Goal: Task Accomplishment & Management: Use online tool/utility

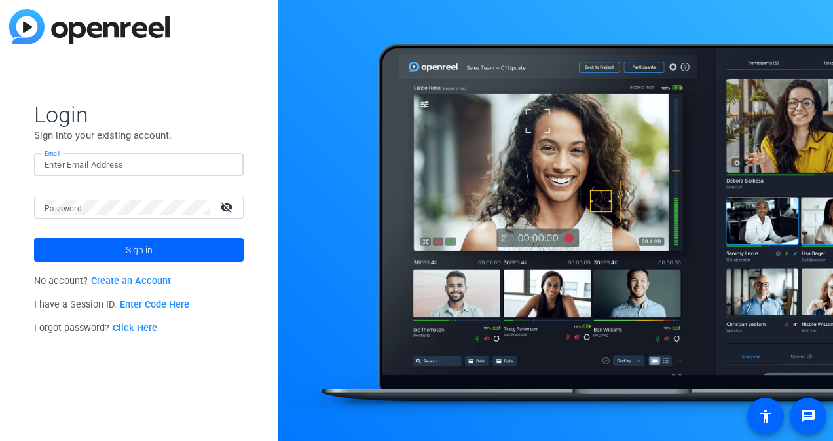
click at [85, 164] on input "Email" at bounding box center [139, 165] width 189 height 16
type input "[PERSON_NAME][EMAIL_ADDRESS][PERSON_NAME][DOMAIN_NAME]"
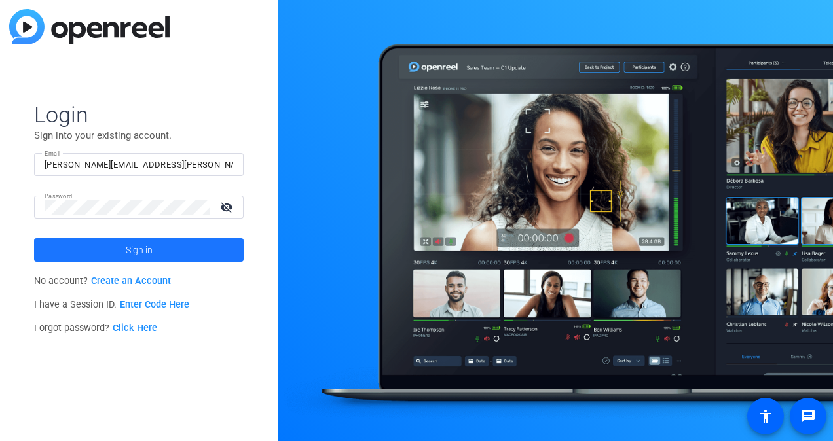
click at [186, 236] on span at bounding box center [139, 249] width 210 height 31
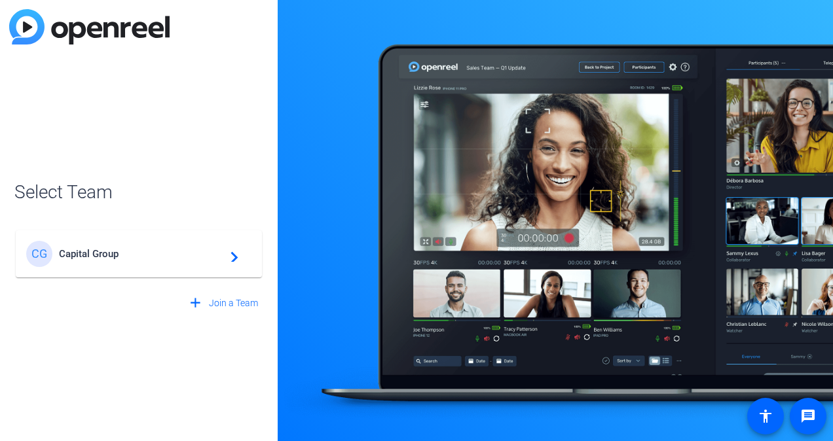
click at [174, 251] on span "Capital Group" at bounding box center [141, 254] width 164 height 12
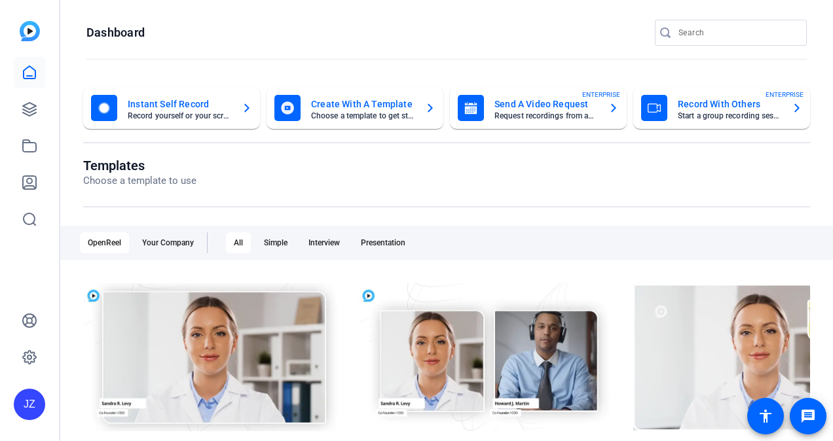
click at [718, 108] on mat-card-title "Record With Others" at bounding box center [729, 104] width 103 height 16
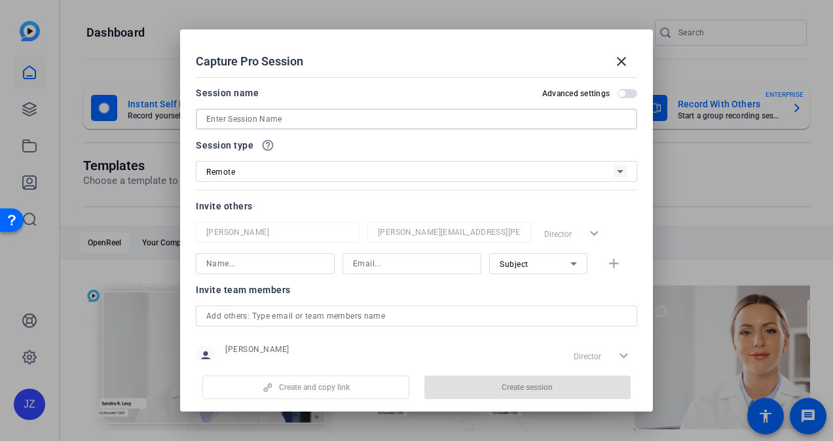
click at [355, 122] on input at bounding box center [416, 119] width 420 height 16
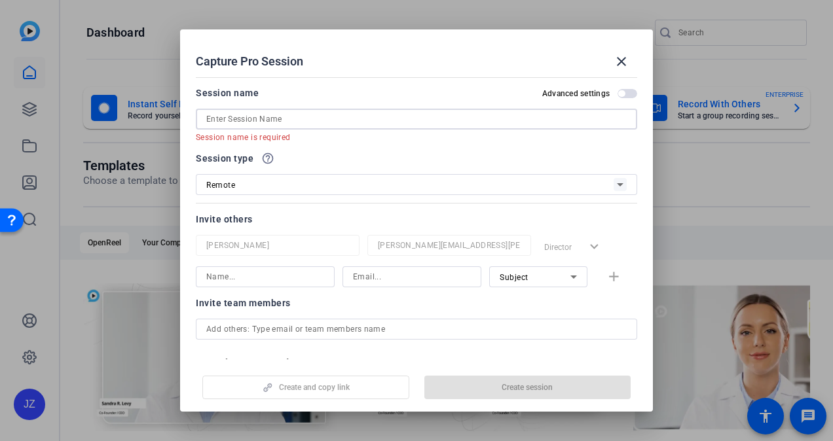
paste input "Investment Edge RP-25015"
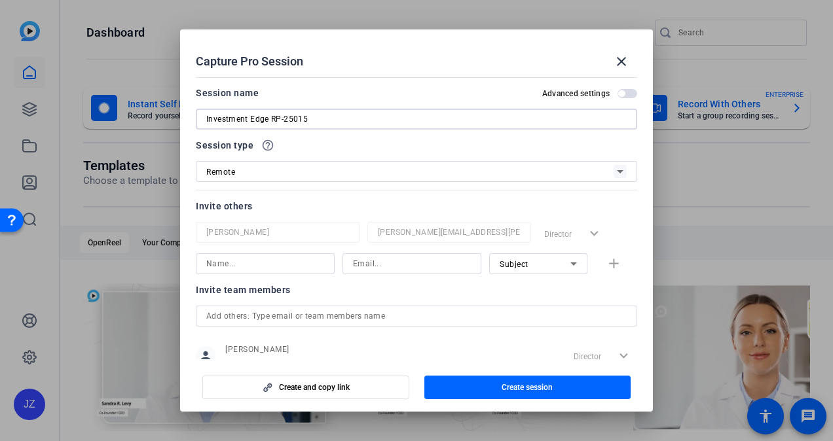
type input "Investment Edge RP-25015"
click at [291, 266] on input at bounding box center [265, 264] width 118 height 16
type input "dad"
click at [360, 261] on input at bounding box center [412, 264] width 118 height 16
type input "dad@capgroup.com"
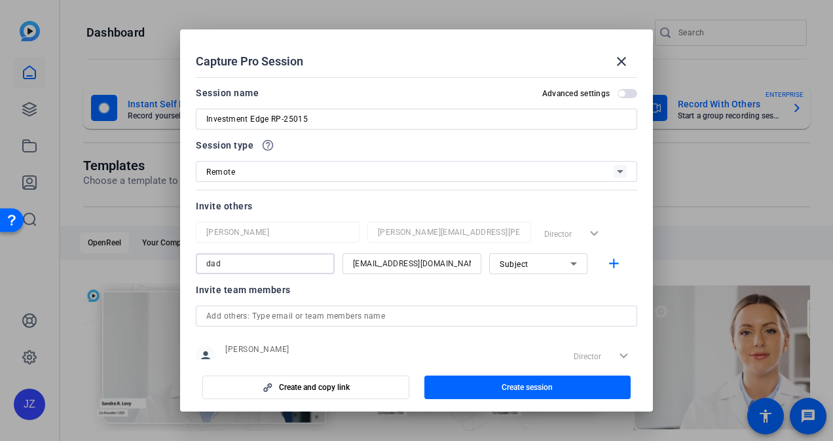
drag, startPoint x: 217, startPoint y: 263, endPoint x: 185, endPoint y: 255, distance: 32.2
click at [185, 255] on mat-dialog-content "Session name Advanced settings Investment Edge RP-25015 Session type help_outli…" at bounding box center [416, 215] width 473 height 287
type input "David"
click at [607, 267] on mat-icon "add" at bounding box center [614, 264] width 16 height 16
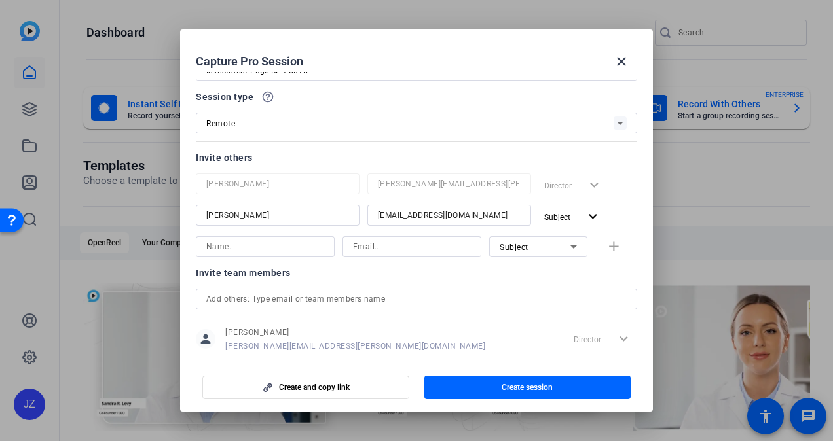
scroll to position [72, 0]
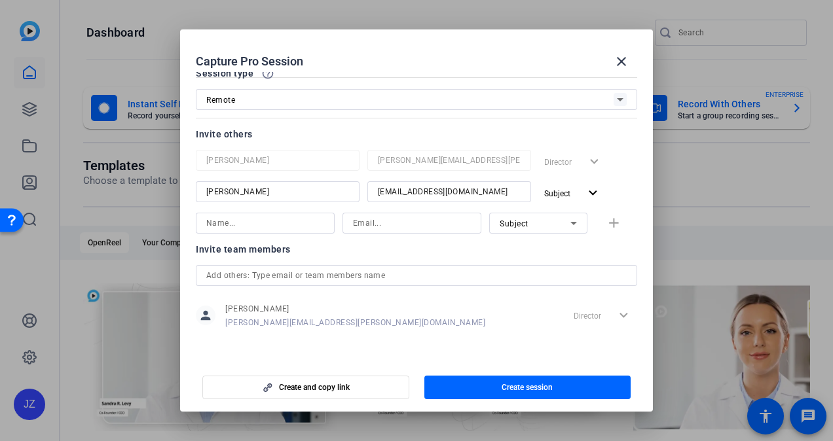
click at [266, 228] on input at bounding box center [265, 223] width 118 height 16
type input "c"
click at [343, 390] on span "Create and copy link" at bounding box center [314, 387] width 71 height 10
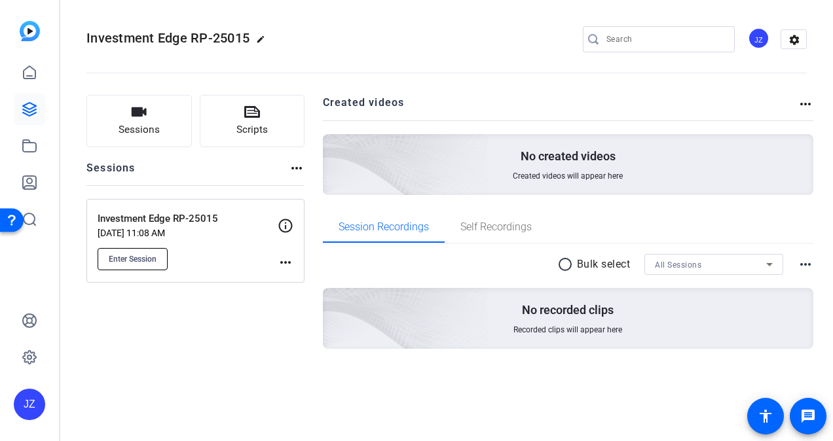
click at [152, 262] on span "Enter Session" at bounding box center [133, 259] width 48 height 10
click at [30, 76] on icon at bounding box center [30, 72] width 12 height 12
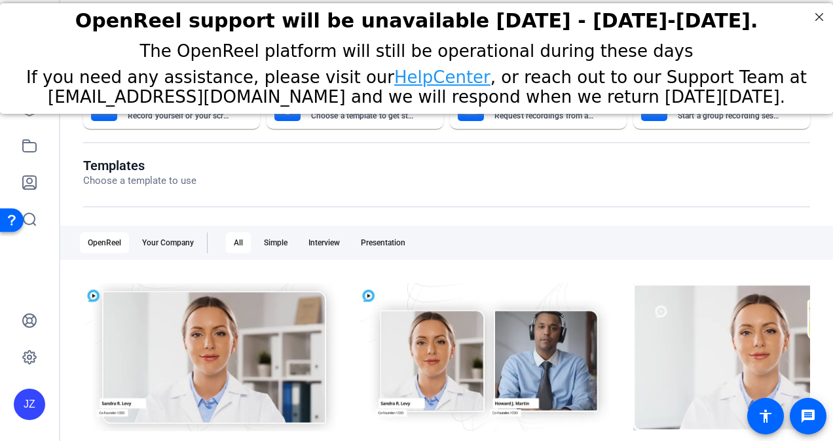
click at [824, 7] on div "OpenReel support will be unavailable Thursday - Friday, October 16th-17th." at bounding box center [416, 21] width 833 height 36
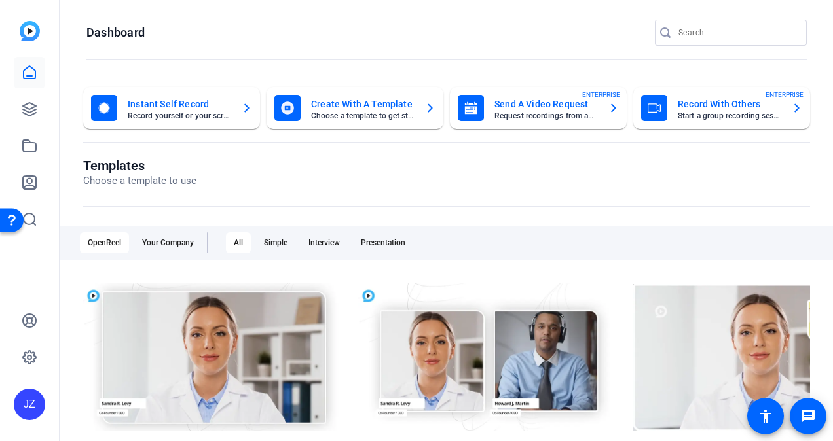
click at [714, 105] on mat-card-title "Record With Others" at bounding box center [729, 104] width 103 height 16
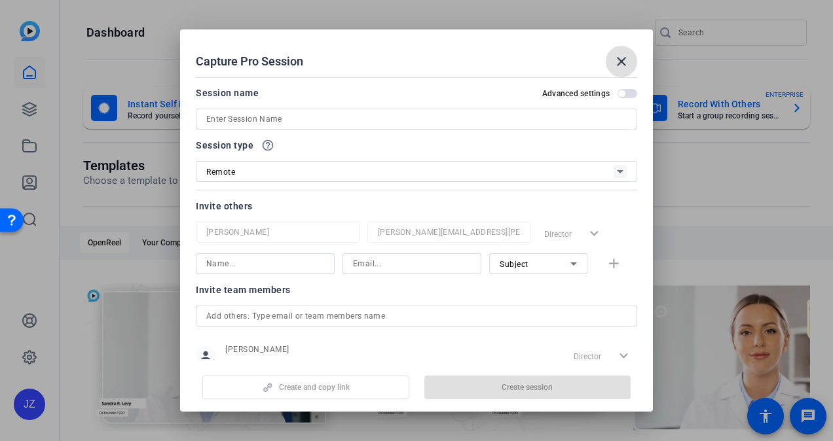
click at [298, 124] on input at bounding box center [416, 119] width 420 height 16
paste input "TIDE Webinar | XC-25004"
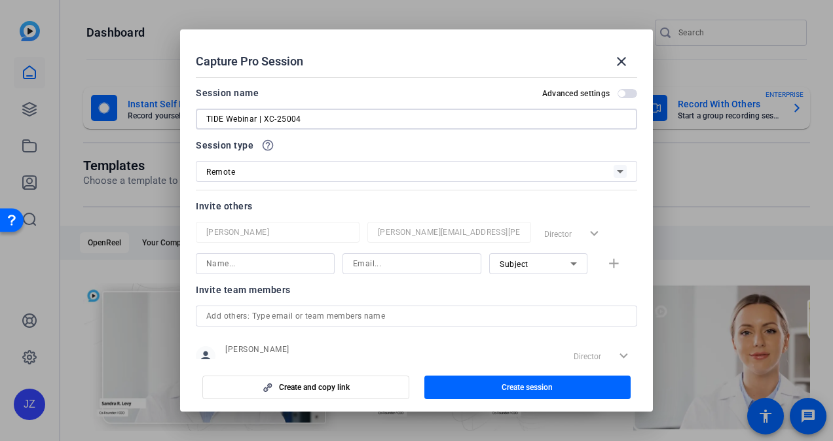
type input "TIDE Webinar | XC-25004"
click at [280, 270] on input at bounding box center [265, 264] width 118 height 16
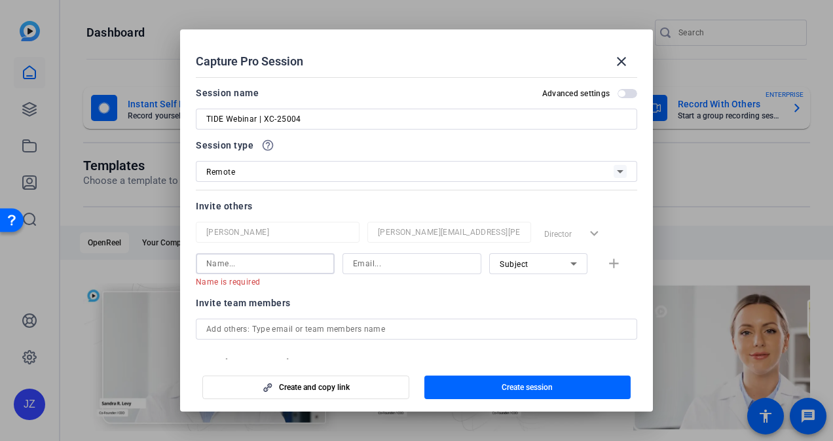
paste input "Jaymes Merritt (JAHM);"
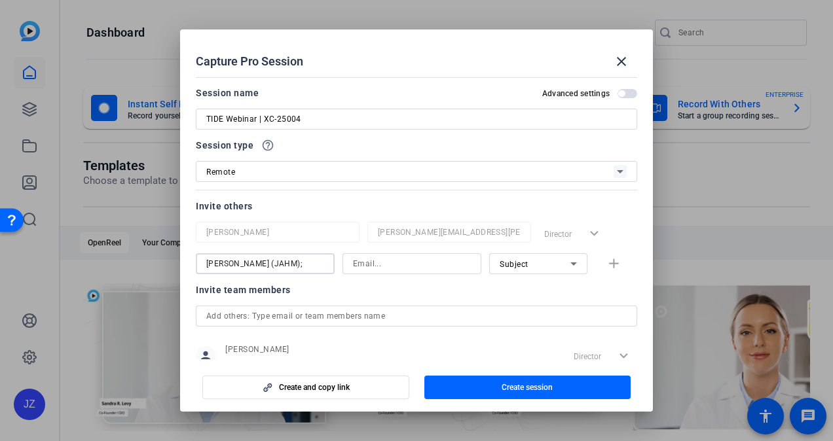
type input "Jaymes Merritt (JAHM);"
click at [368, 262] on input at bounding box center [412, 264] width 118 height 16
type input "jahm@capgroup.com"
click at [619, 261] on span "button" at bounding box center [616, 263] width 42 height 31
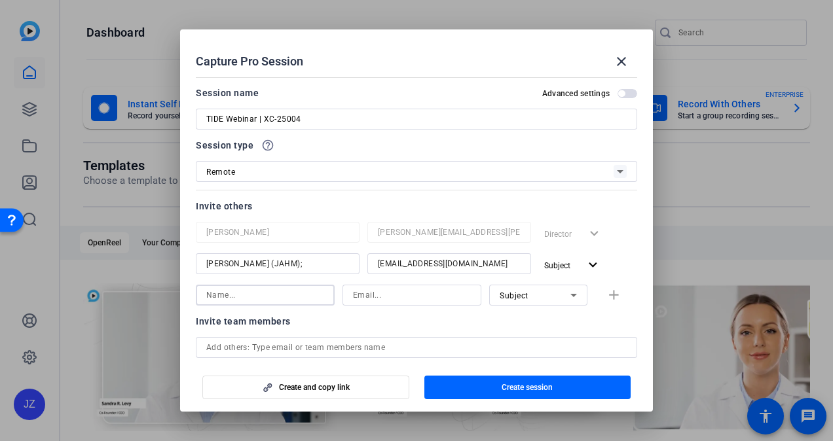
click at [271, 291] on input at bounding box center [265, 295] width 118 height 16
paste input "Monica Ganoe (MNCG);"
type input "Monica Ganoe (MNCG);"
click at [373, 300] on input at bounding box center [412, 295] width 118 height 16
type input "mncg@capgroup.com"
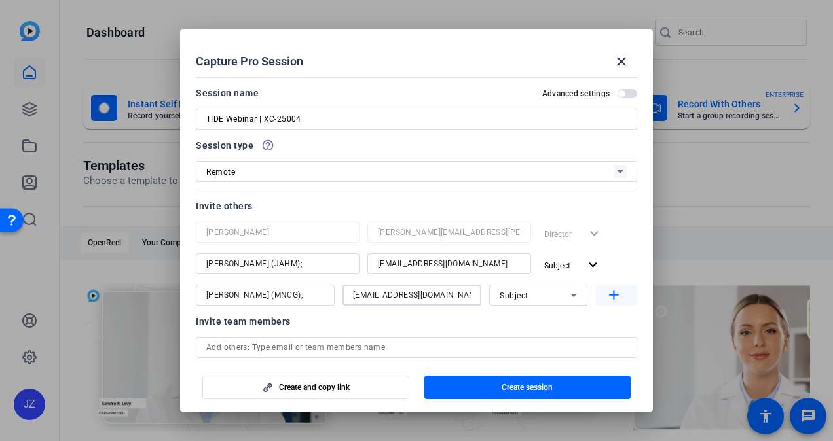
click at [608, 296] on mat-icon "add" at bounding box center [614, 295] width 16 height 16
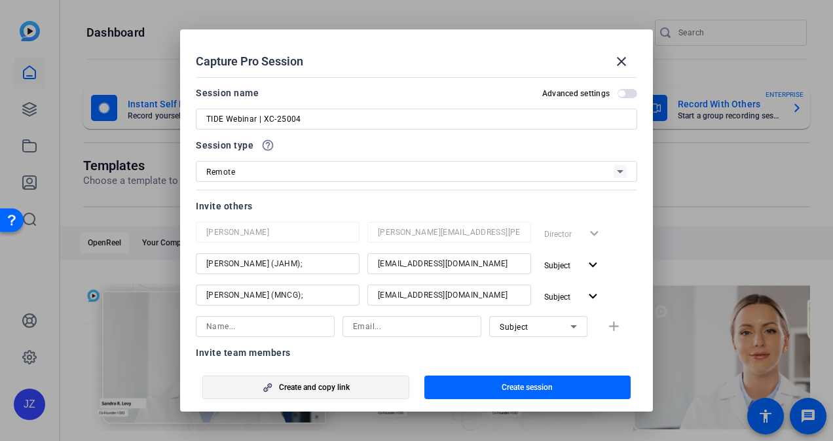
click at [347, 392] on span "Create and copy link" at bounding box center [314, 387] width 71 height 10
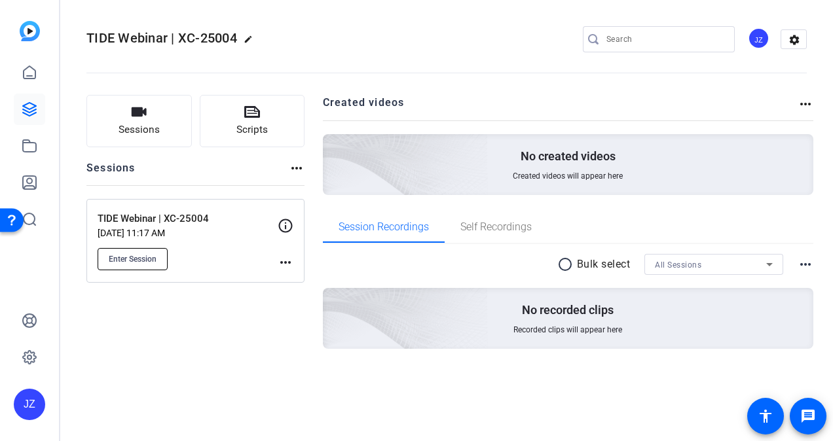
click at [137, 263] on span "Enter Session" at bounding box center [133, 259] width 48 height 10
click at [142, 254] on span "Enter Session" at bounding box center [133, 259] width 48 height 10
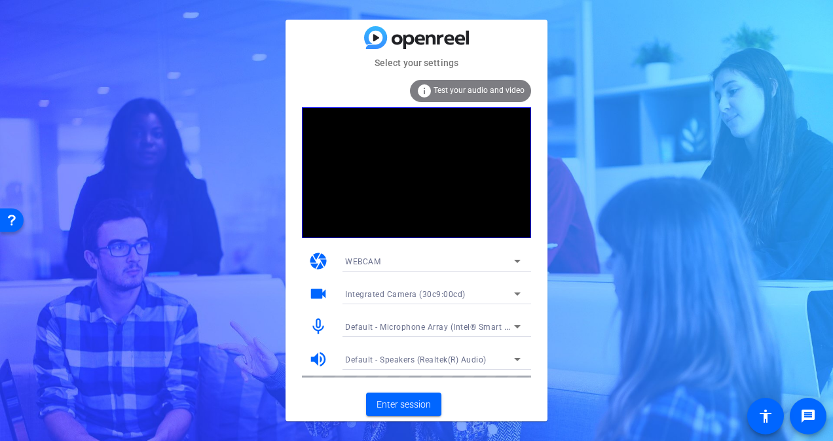
click at [407, 258] on div "WEBCAM" at bounding box center [429, 261] width 169 height 16
click at [402, 410] on span "Enter session" at bounding box center [403, 405] width 54 height 14
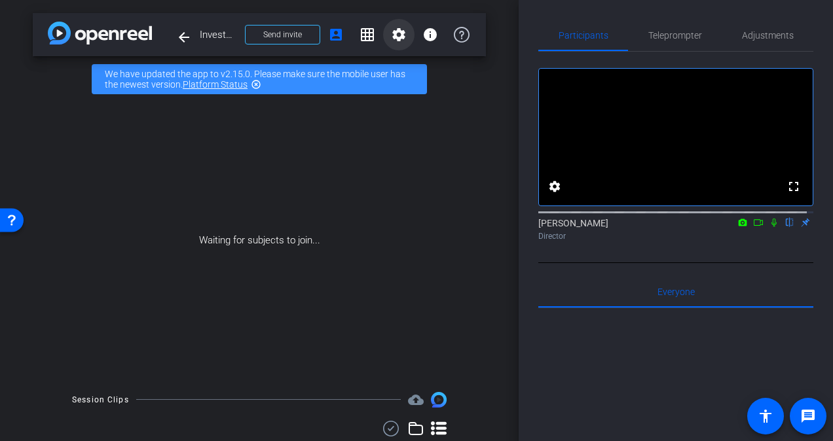
click at [384, 35] on span at bounding box center [398, 34] width 31 height 31
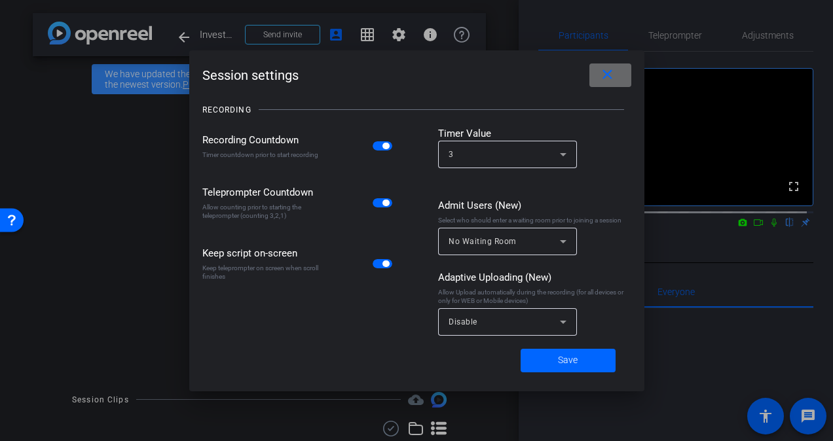
click at [608, 73] on mat-icon "close" at bounding box center [607, 75] width 16 height 16
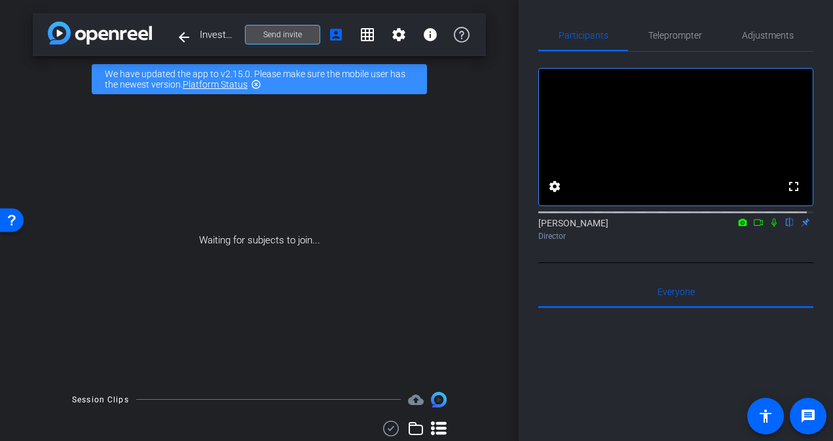
click at [305, 31] on span at bounding box center [283, 34] width 74 height 31
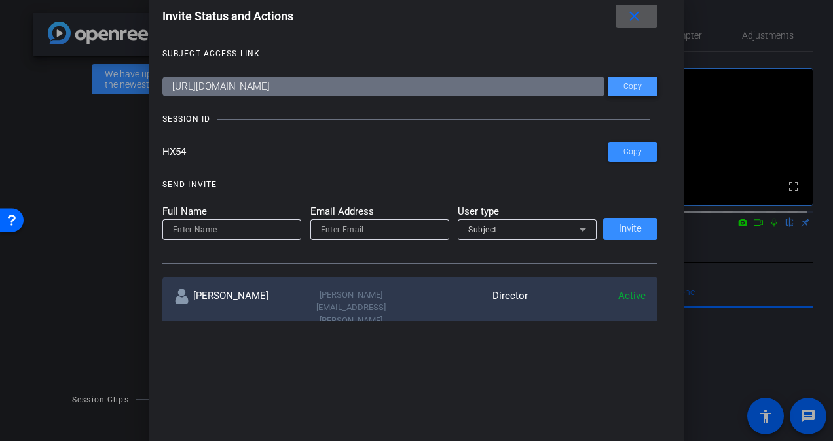
click at [638, 86] on span "Copy" at bounding box center [632, 87] width 18 height 10
click at [632, 14] on mat-icon "close" at bounding box center [634, 17] width 16 height 16
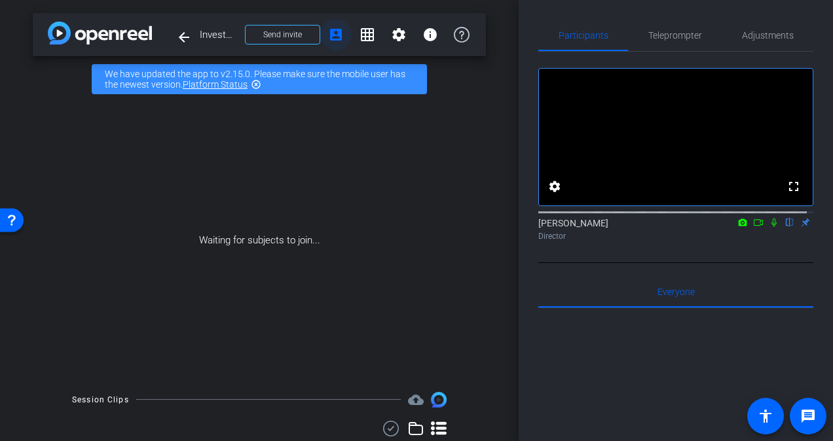
click at [331, 32] on mat-icon "account_box" at bounding box center [336, 35] width 16 height 16
click at [296, 32] on span at bounding box center [283, 34] width 74 height 31
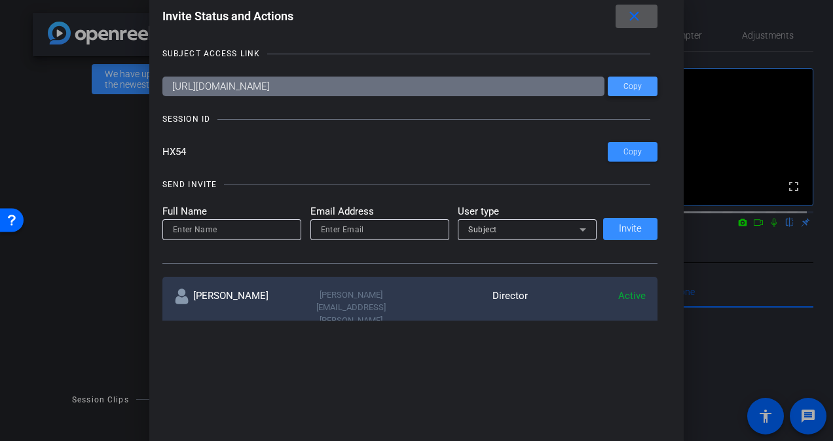
click at [619, 90] on span at bounding box center [633, 86] width 50 height 31
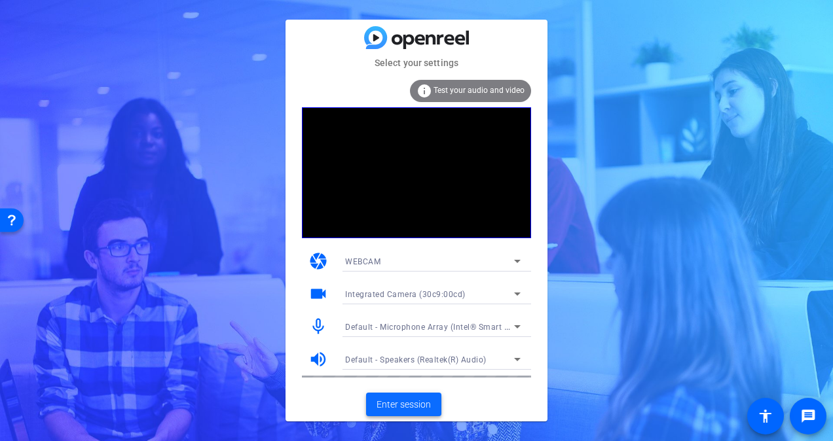
click at [422, 399] on span "Enter session" at bounding box center [403, 405] width 54 height 14
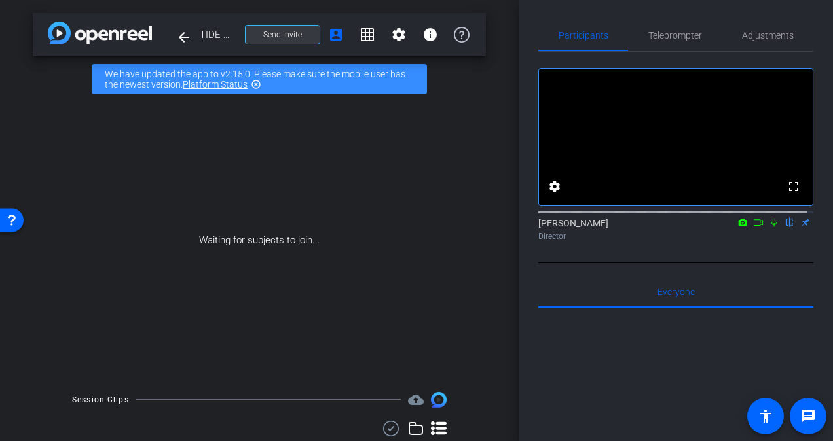
click at [310, 32] on span at bounding box center [283, 34] width 74 height 31
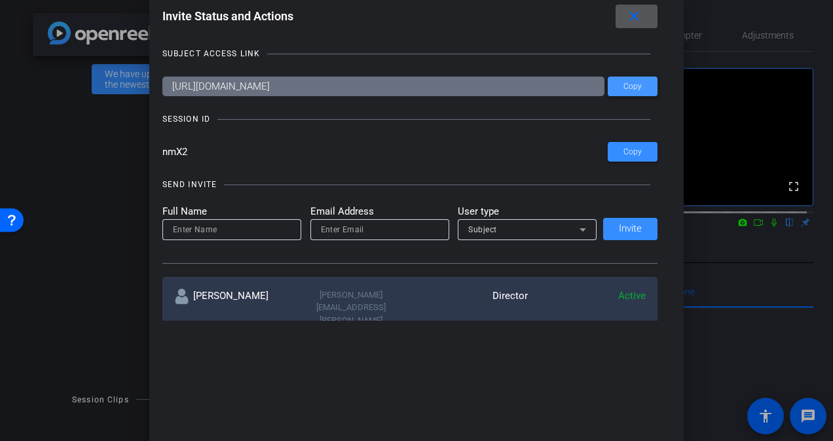
click at [626, 89] on span "Copy" at bounding box center [632, 87] width 18 height 10
click at [638, 21] on mat-icon "close" at bounding box center [634, 17] width 16 height 16
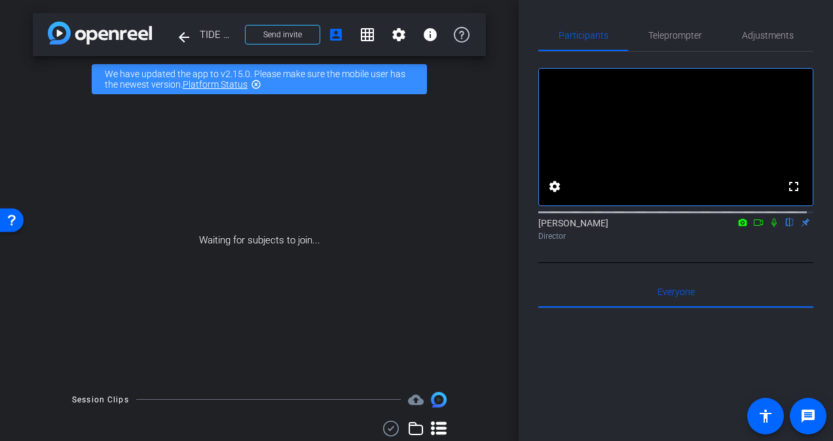
click at [740, 228] on mat-icon at bounding box center [743, 223] width 16 height 12
click at [748, 236] on div at bounding box center [416, 220] width 833 height 441
click at [753, 227] on icon at bounding box center [758, 222] width 10 height 9
click at [784, 227] on icon at bounding box center [789, 222] width 10 height 9
click at [746, 37] on span "Adjustments" at bounding box center [768, 35] width 52 height 9
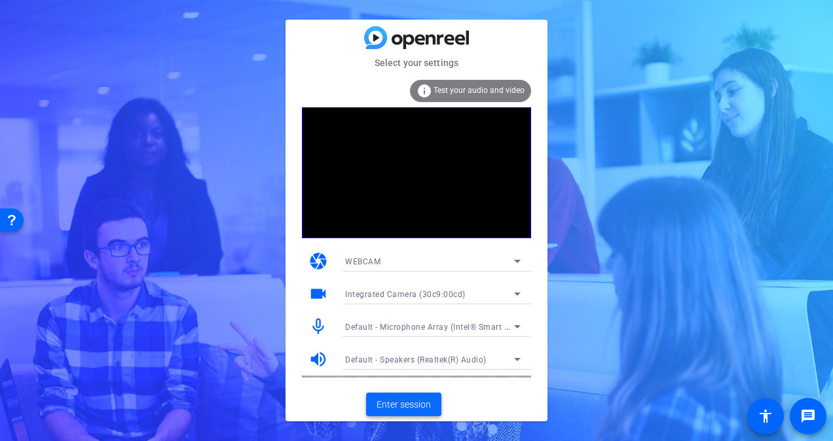
click at [406, 407] on span "Enter session" at bounding box center [403, 405] width 54 height 14
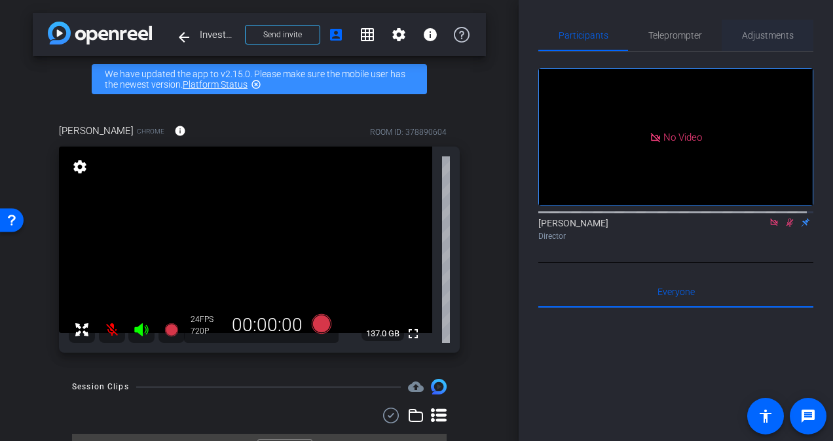
click at [765, 31] on span "Adjustments" at bounding box center [768, 35] width 52 height 9
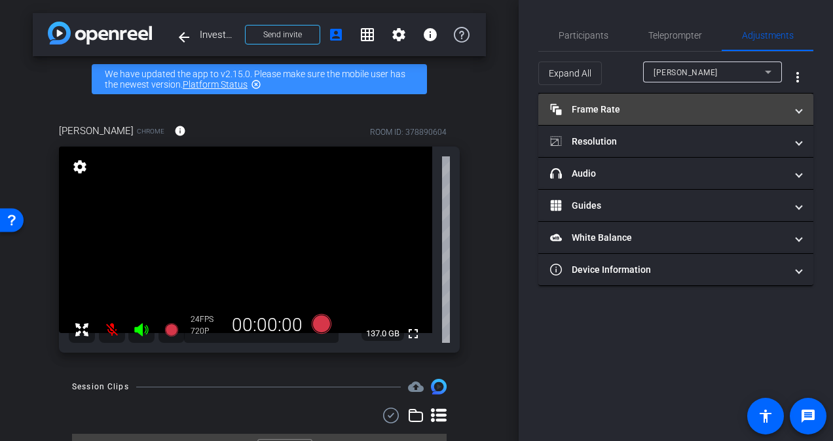
click at [676, 113] on mat-panel-title "Frame Rate Frame Rate" at bounding box center [668, 110] width 236 height 14
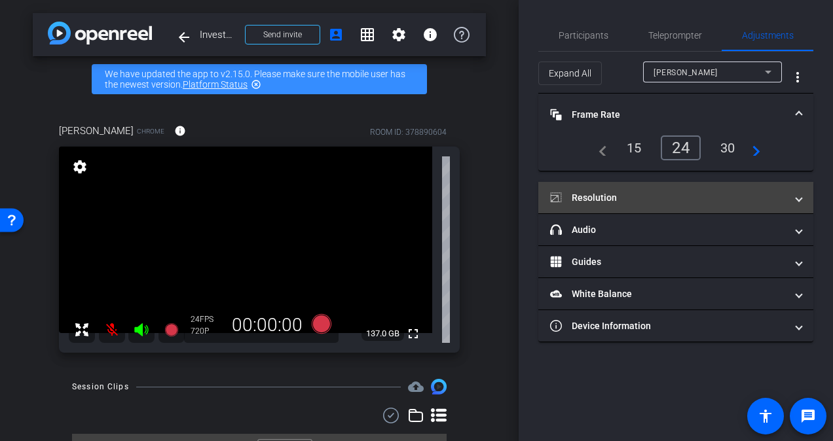
click at [638, 186] on mat-expansion-panel-header "Resolution" at bounding box center [675, 197] width 275 height 31
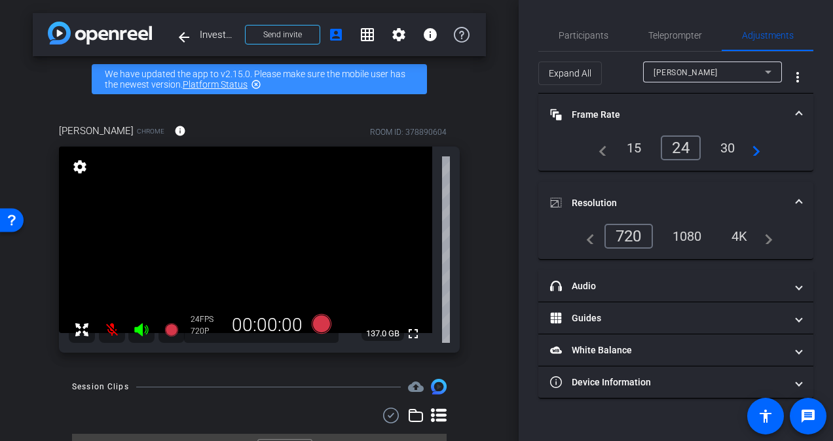
click at [643, 105] on mat-expansion-panel-header "Frame Rate Frame Rate" at bounding box center [675, 115] width 275 height 42
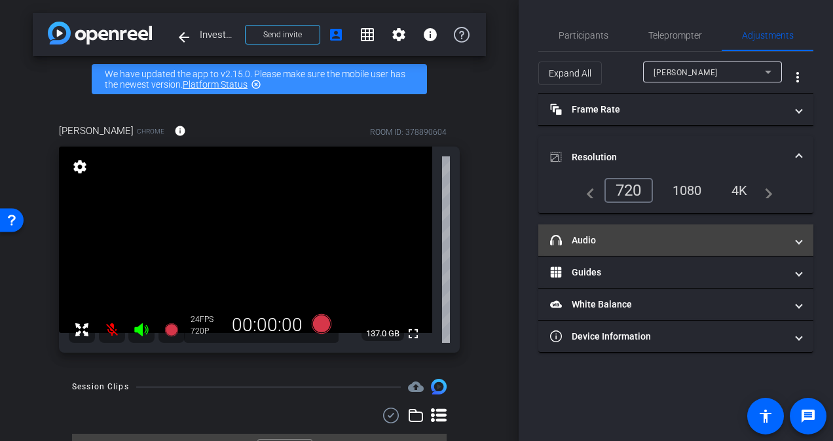
click at [617, 240] on mat-panel-title "headphone icon Audio" at bounding box center [668, 241] width 236 height 14
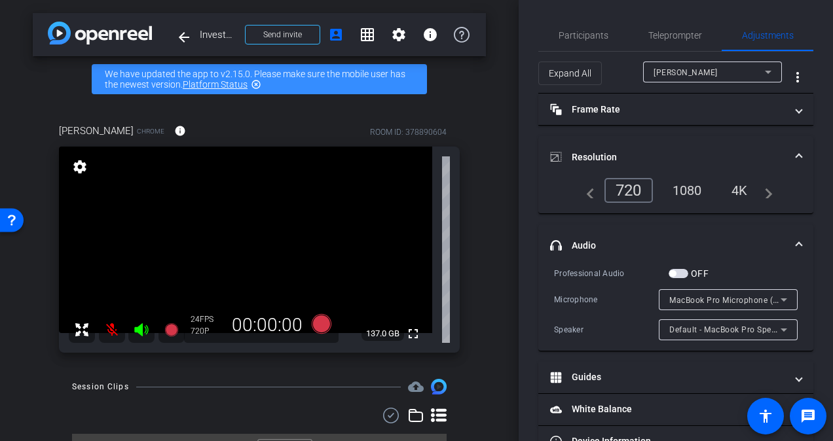
click at [782, 301] on icon at bounding box center [784, 300] width 16 height 16
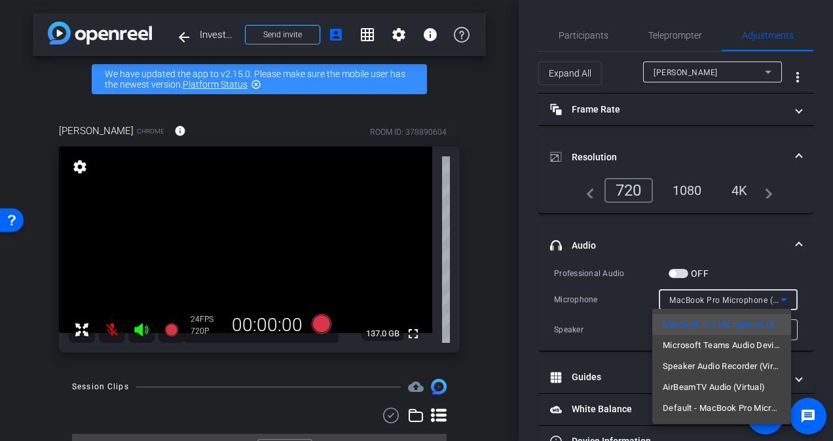
click at [780, 289] on div at bounding box center [416, 220] width 833 height 441
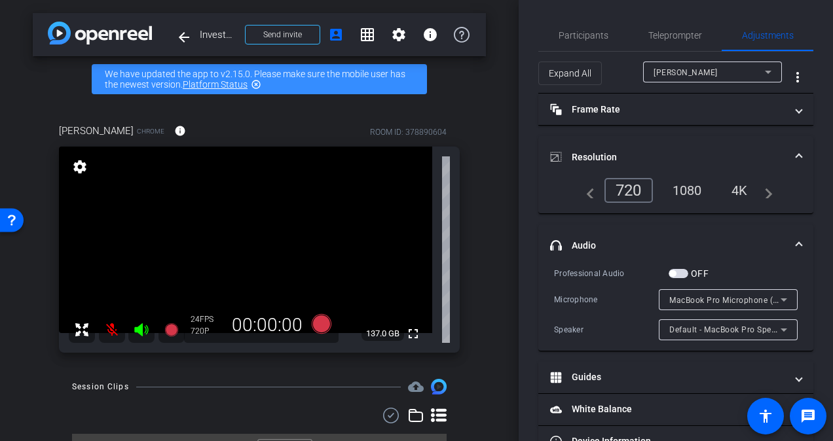
scroll to position [34, 0]
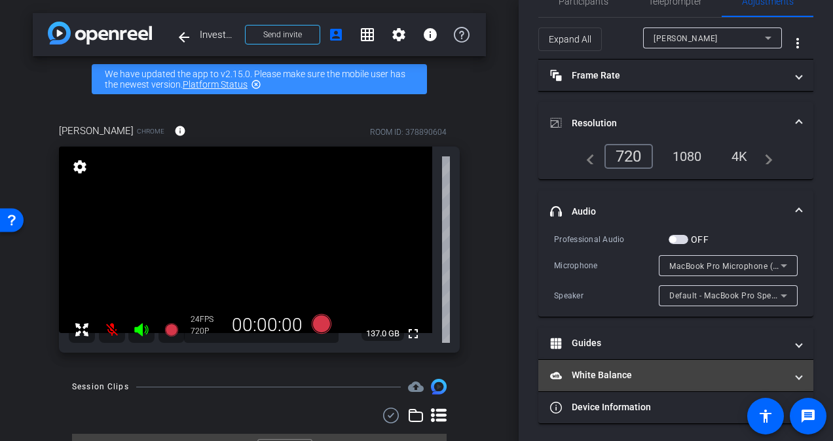
click at [796, 373] on span at bounding box center [798, 376] width 5 height 14
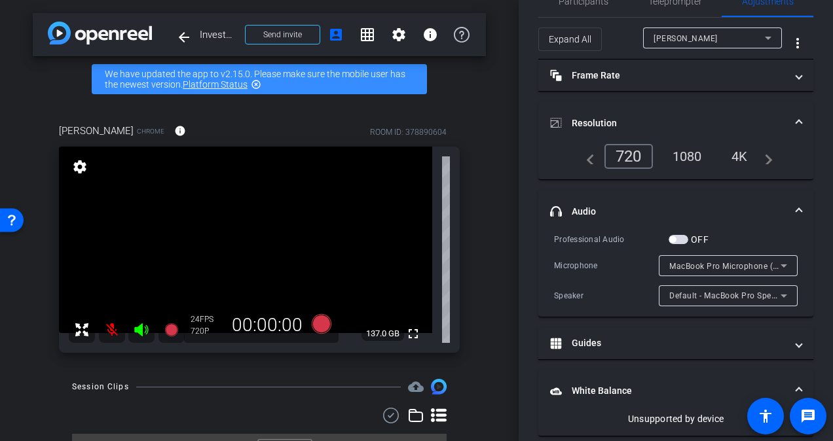
drag, startPoint x: 509, startPoint y: 156, endPoint x: 507, endPoint y: 209, distance: 53.0
click at [507, 209] on div "arrow_back Investment Edge RP-25015 Back to project Send invite account_box gri…" at bounding box center [259, 220] width 519 height 441
click at [316, 329] on icon at bounding box center [322, 324] width 20 height 20
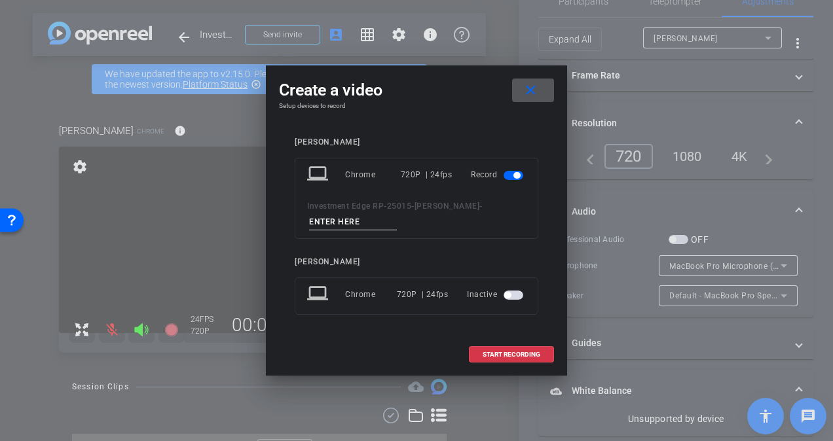
click at [346, 223] on input at bounding box center [353, 222] width 88 height 16
type input "TAKE 1"
click at [499, 348] on span at bounding box center [511, 354] width 84 height 31
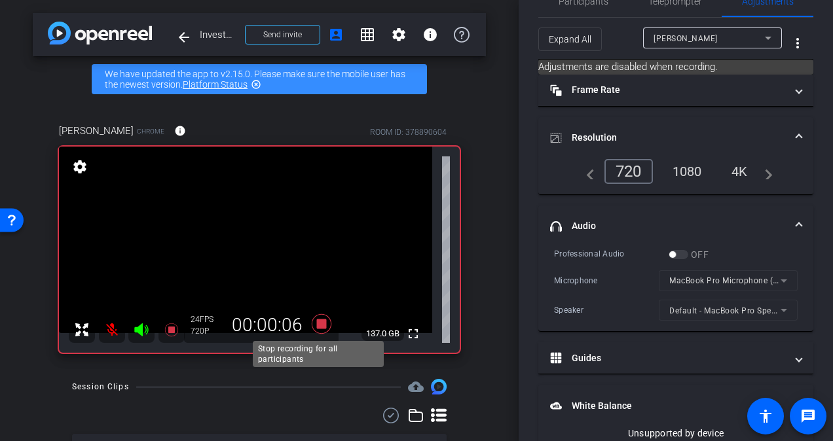
click at [320, 325] on icon at bounding box center [322, 324] width 20 height 20
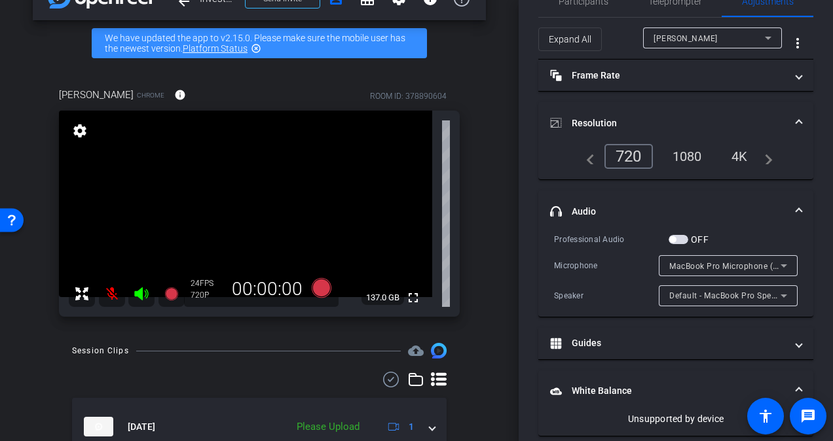
scroll to position [97, 0]
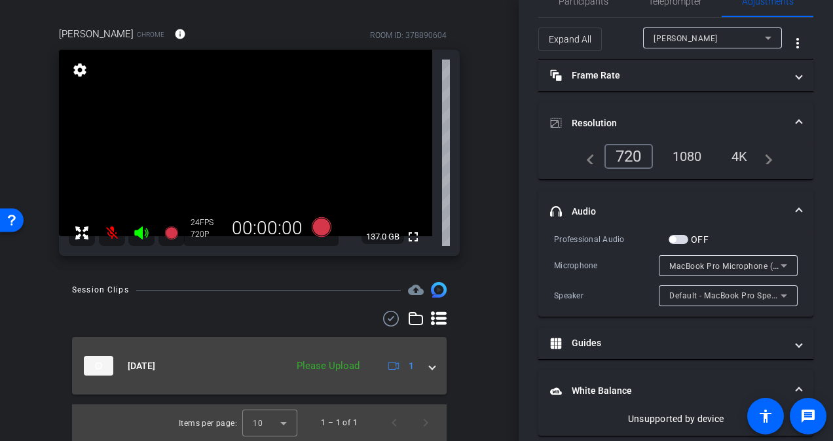
click at [429, 365] on span at bounding box center [431, 366] width 5 height 14
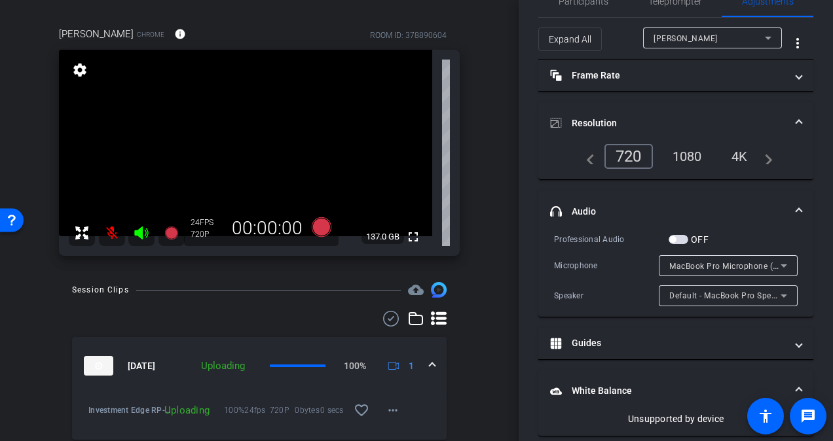
scroll to position [142, 0]
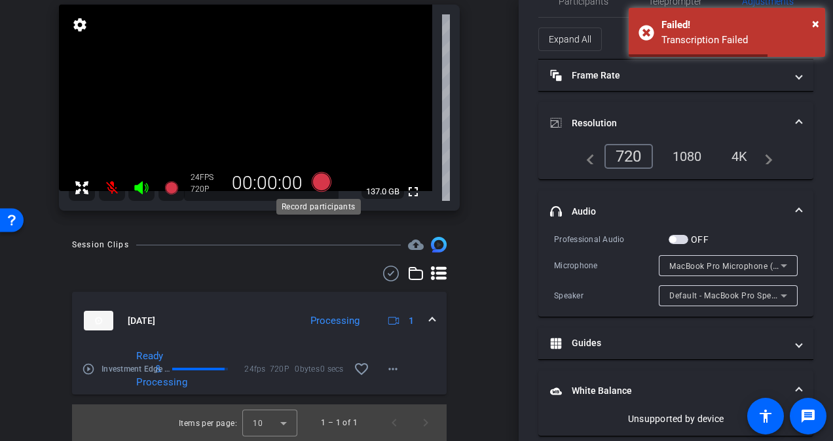
click at [320, 183] on icon at bounding box center [322, 182] width 20 height 20
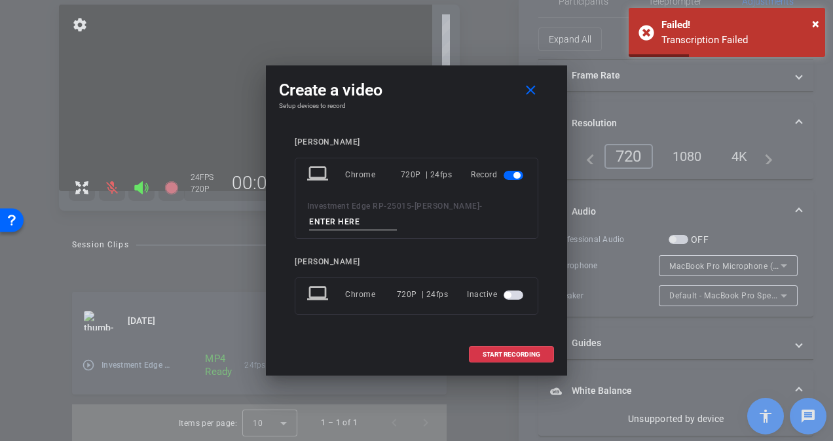
click at [370, 228] on input at bounding box center [353, 222] width 88 height 16
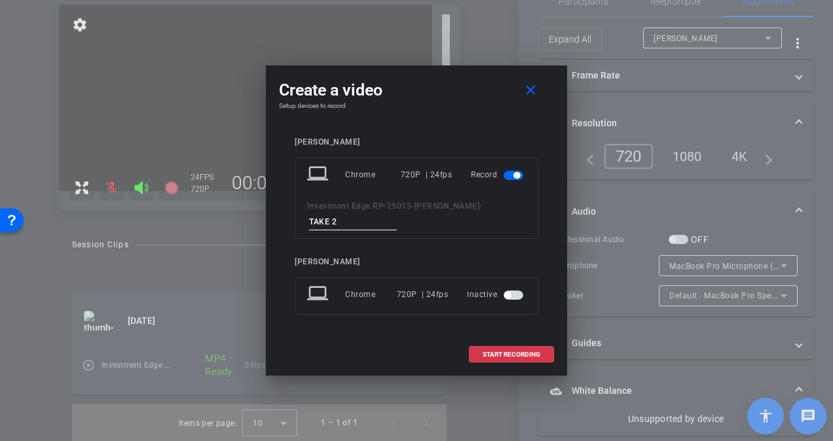
type input "TAKE 2"
click at [504, 352] on span "START RECORDING" at bounding box center [512, 355] width 58 height 7
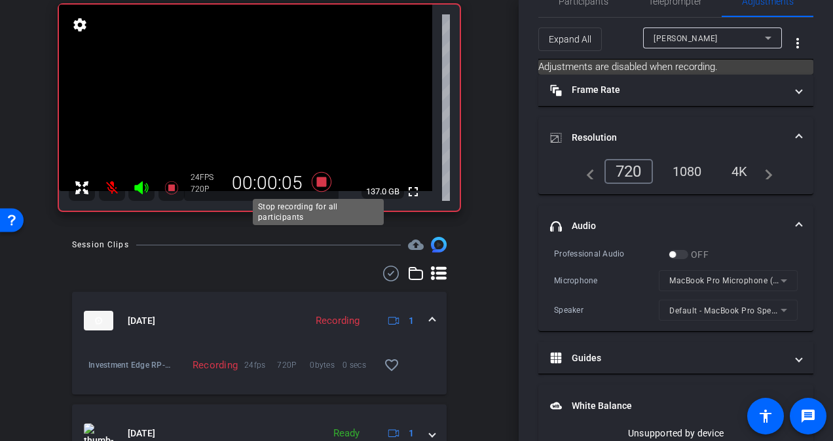
click at [319, 183] on icon at bounding box center [322, 182] width 20 height 20
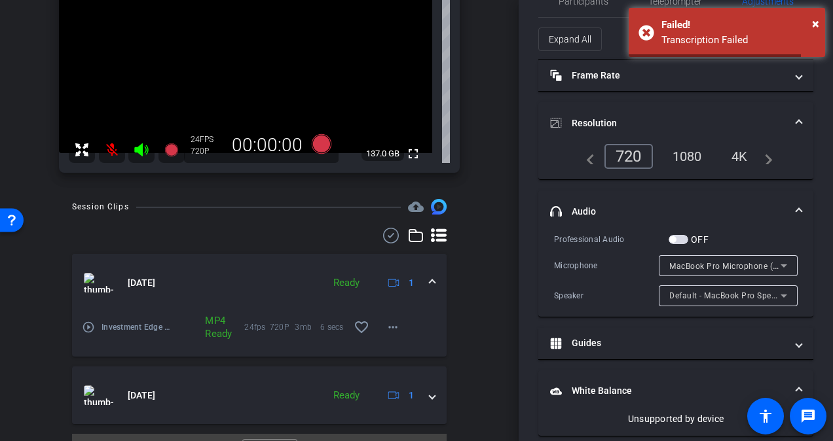
scroll to position [210, 0]
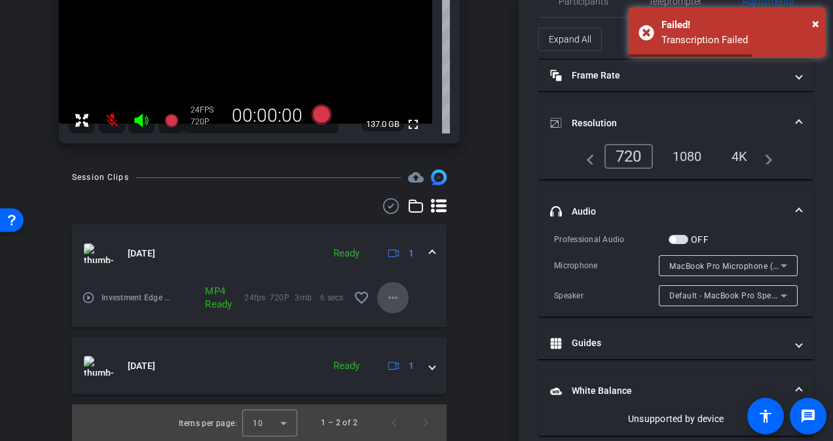
click at [395, 294] on span at bounding box center [392, 297] width 31 height 31
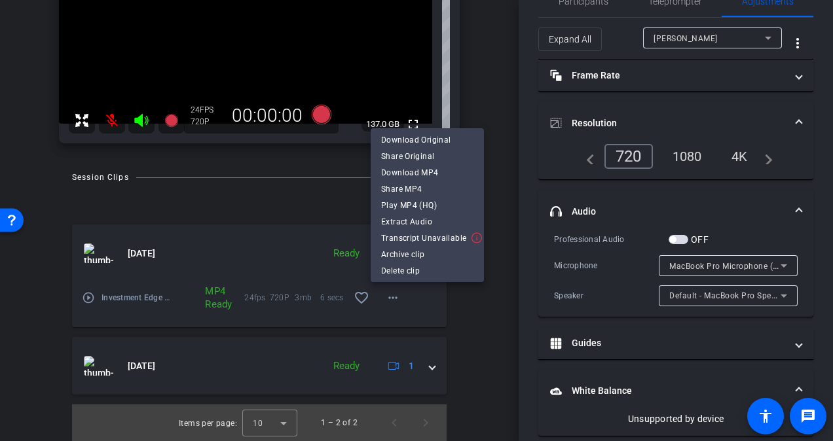
drag, startPoint x: 830, startPoint y: 179, endPoint x: 824, endPoint y: 68, distance: 110.8
click at [824, 71] on div at bounding box center [416, 220] width 833 height 441
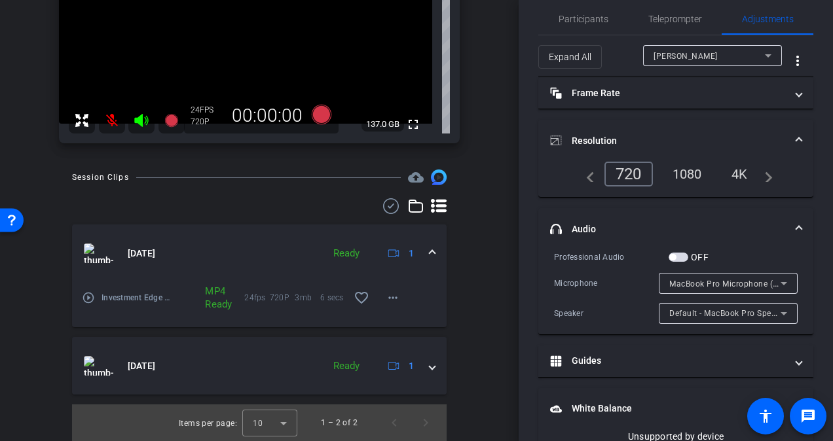
scroll to position [0, 0]
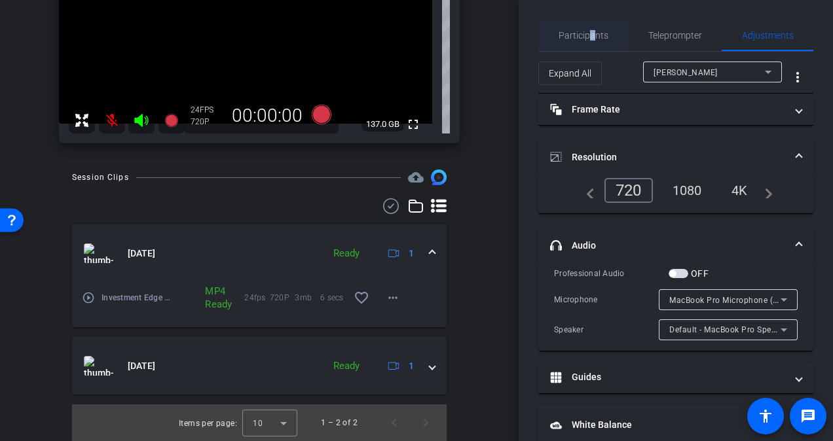
click at [588, 34] on span "Participants" at bounding box center [583, 35] width 50 height 9
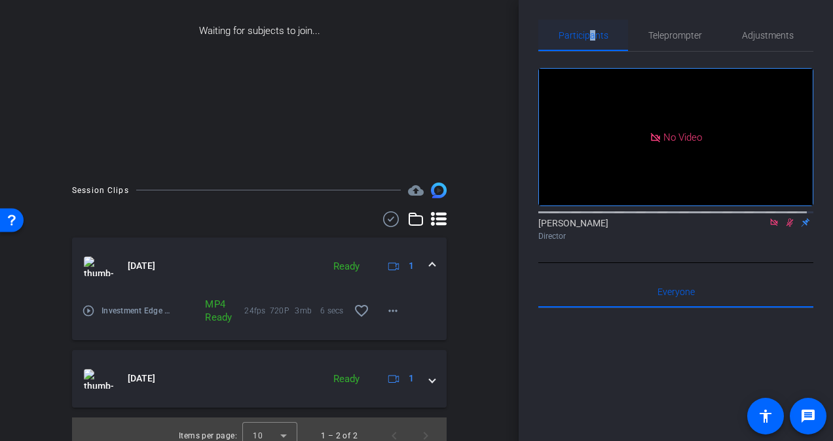
scroll to position [222, 0]
